Goal: Use online tool/utility: Utilize a website feature to perform a specific function

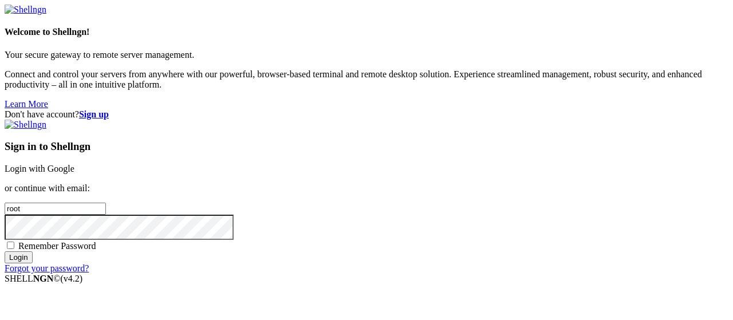
click at [542, 120] on div "Sign in to Shellngn Login with Google or continue with email: root Remember Pas…" at bounding box center [367, 197] width 724 height 154
click at [74, 164] on link "Login with Google" at bounding box center [40, 169] width 70 height 10
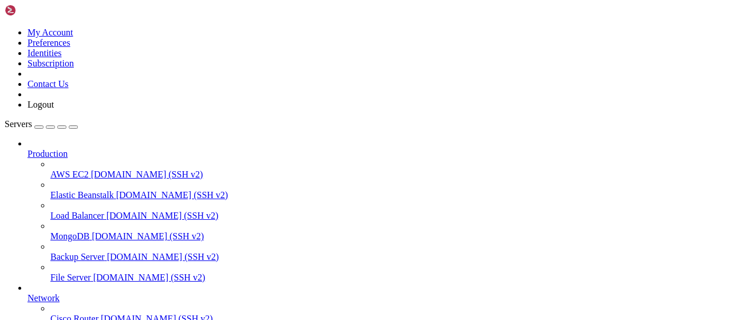
scroll to position [232, 0]
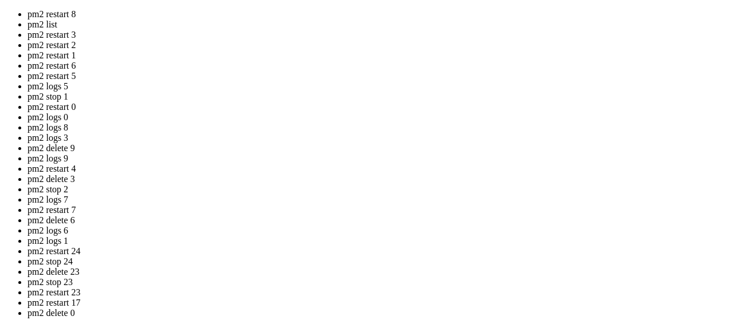
drag, startPoint x: 302, startPoint y: 207, endPoint x: 159, endPoint y: 155, distance: 151.6
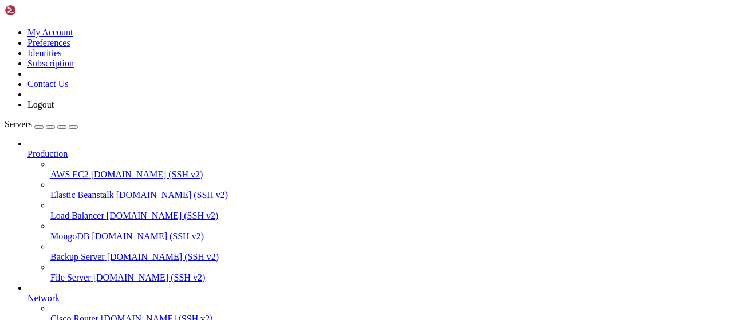
scroll to position [96, 0]
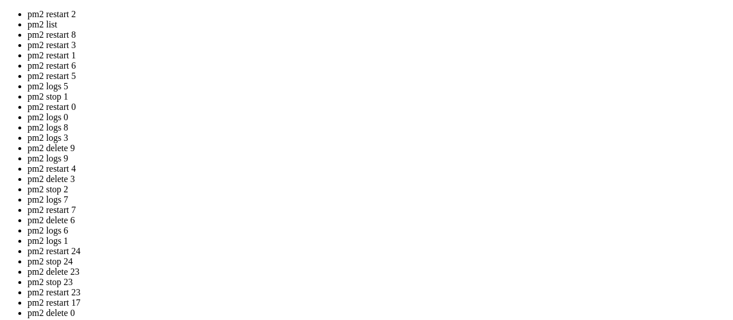
drag, startPoint x: 385, startPoint y: 172, endPoint x: 238, endPoint y: 117, distance: 157.4
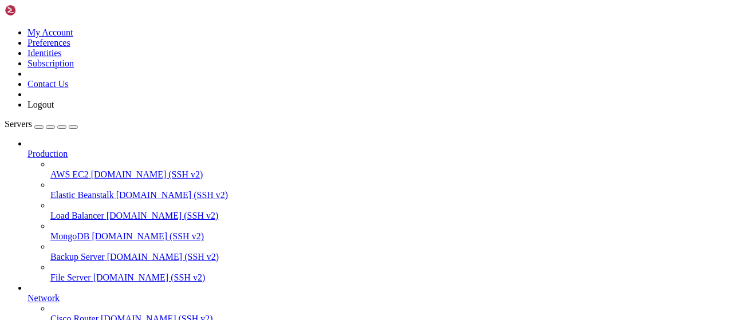
scroll to position [402, 0]
